Goal: Check status: Check status

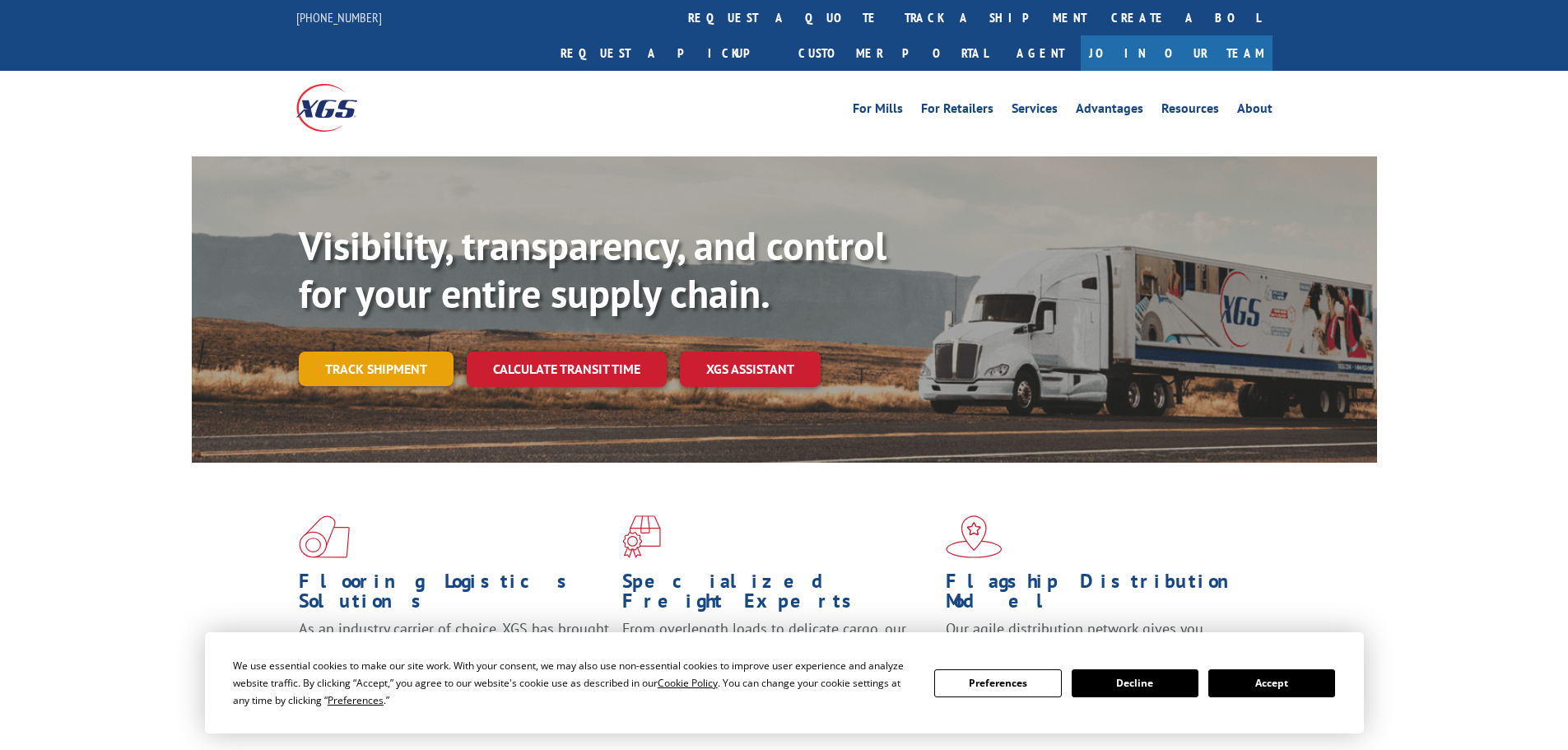
click at [398, 352] on link "Track shipment" at bounding box center [376, 369] width 155 height 34
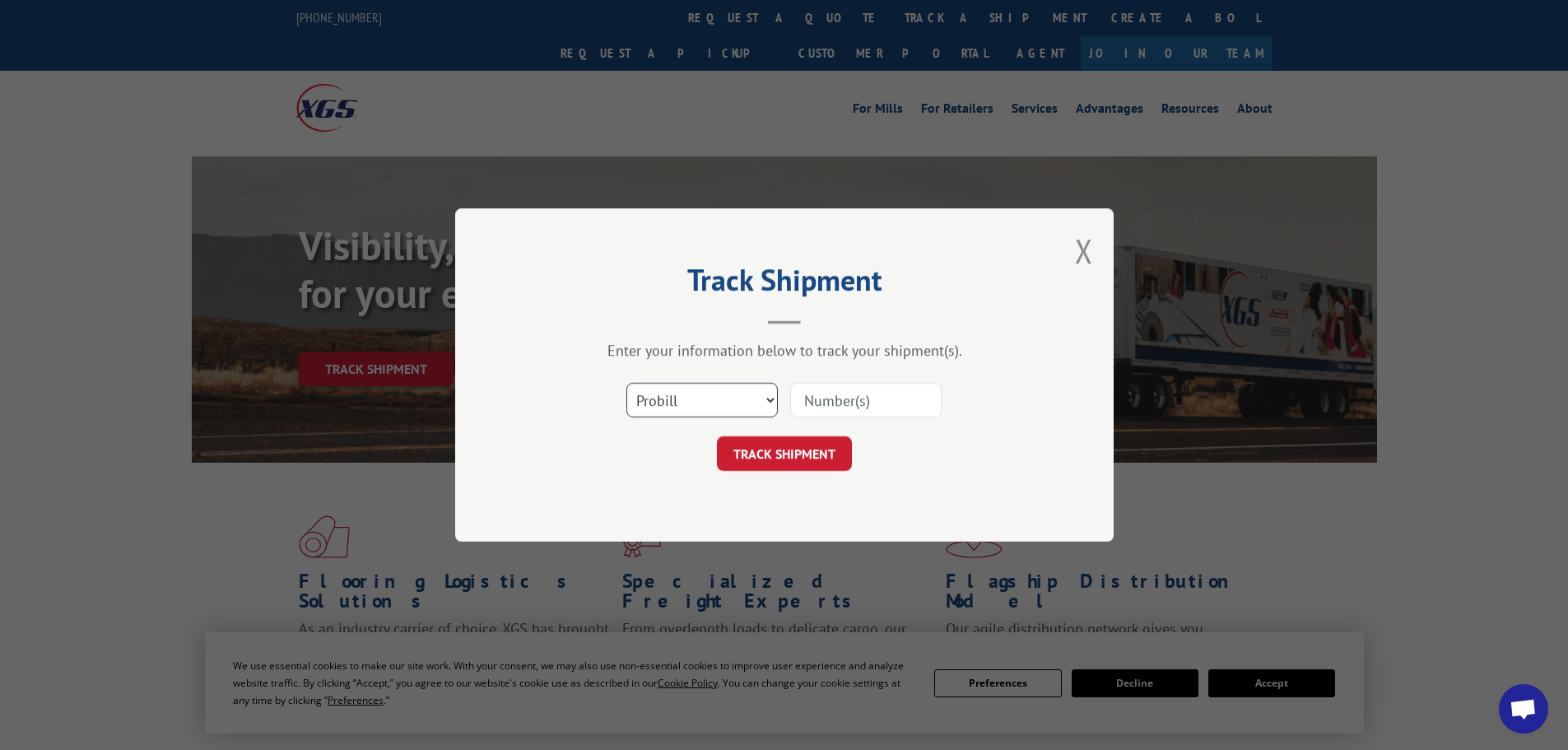
click at [748, 395] on select "Select category... Probill BOL PO" at bounding box center [702, 400] width 151 height 34
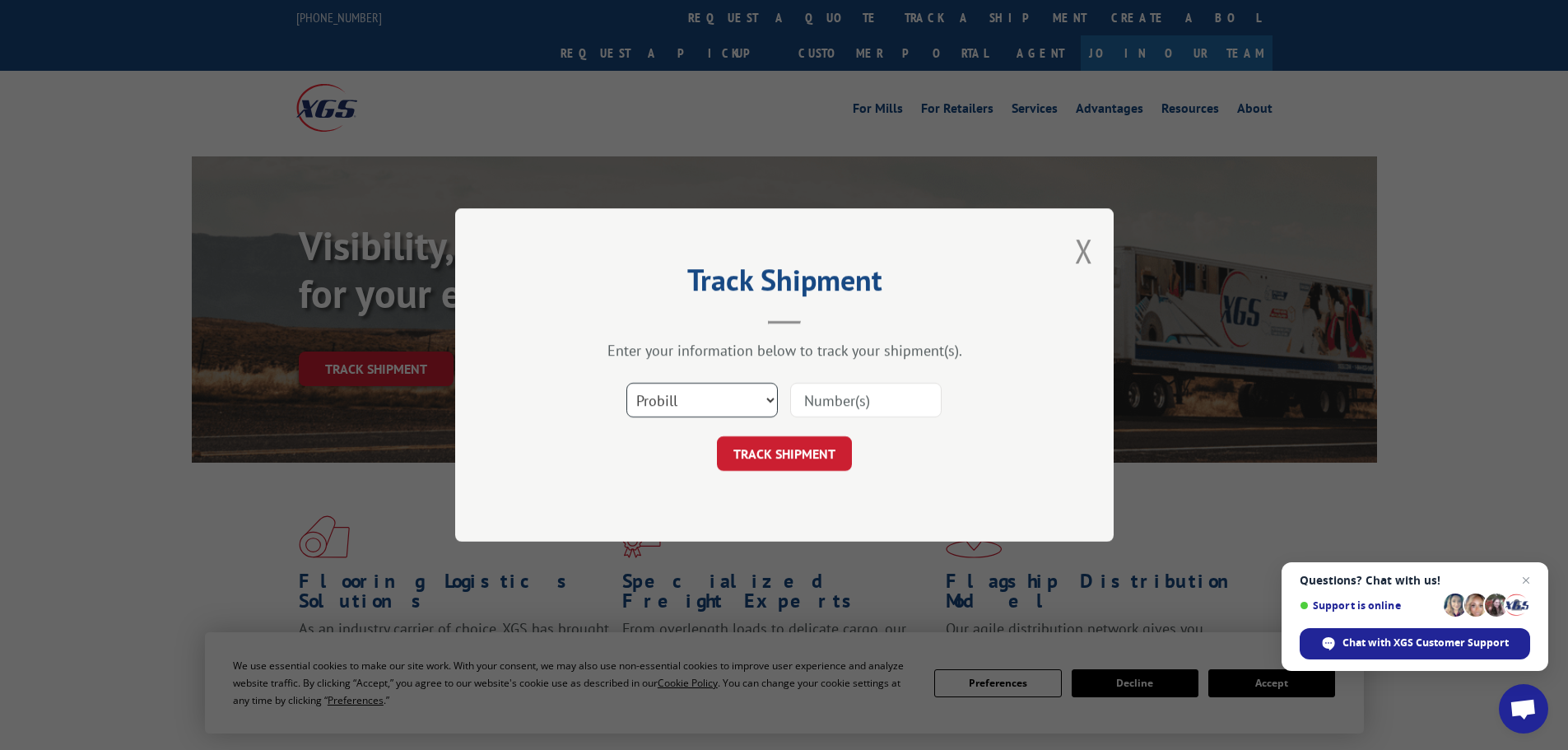
select select "bol"
click at [627, 383] on select "Select category... Probill BOL PO" at bounding box center [702, 400] width 151 height 34
click at [825, 404] on input at bounding box center [866, 400] width 151 height 34
paste input "5543269"
type input "5543269"
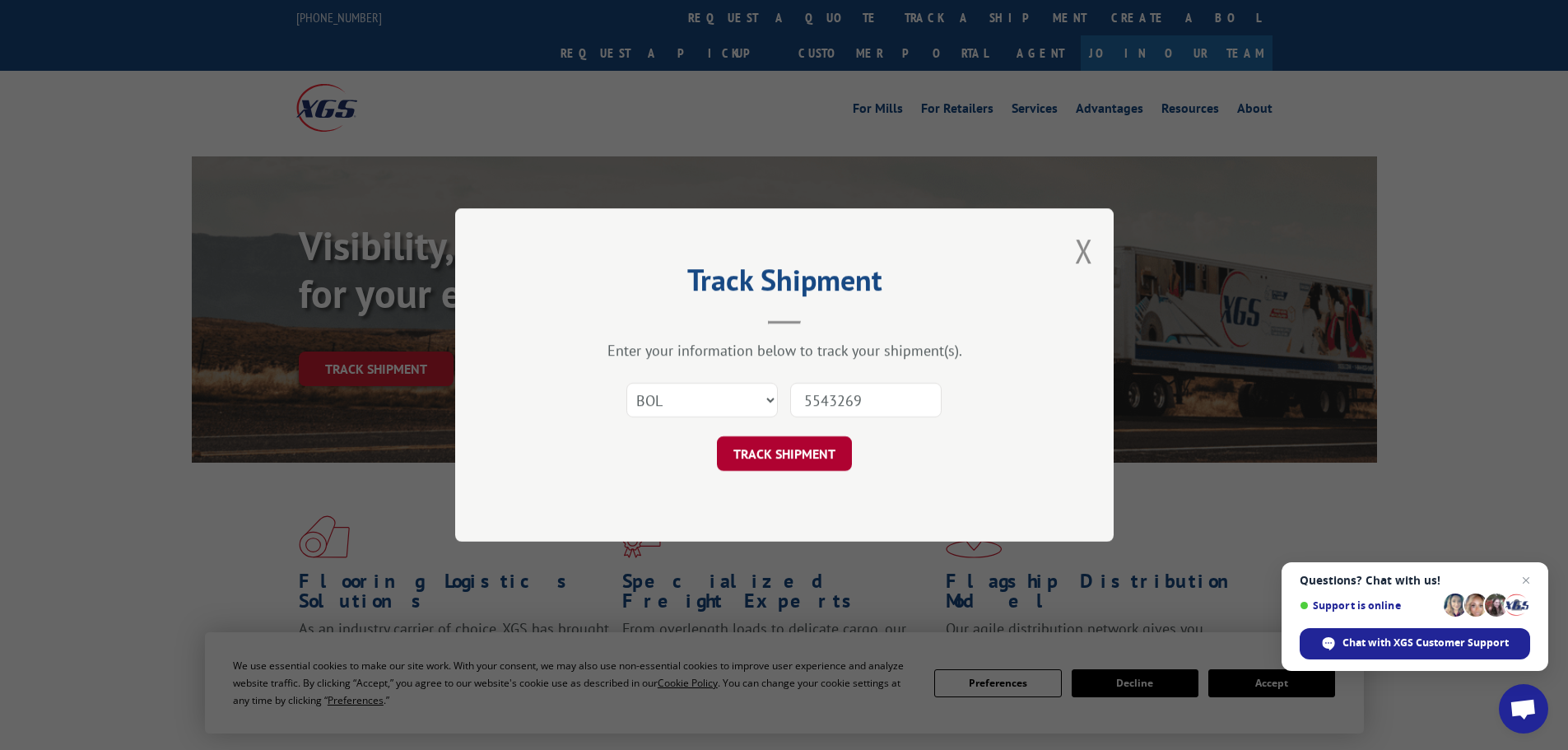
click at [802, 460] on button "TRACK SHIPMENT" at bounding box center [784, 453] width 135 height 34
